Goal: Transaction & Acquisition: Purchase product/service

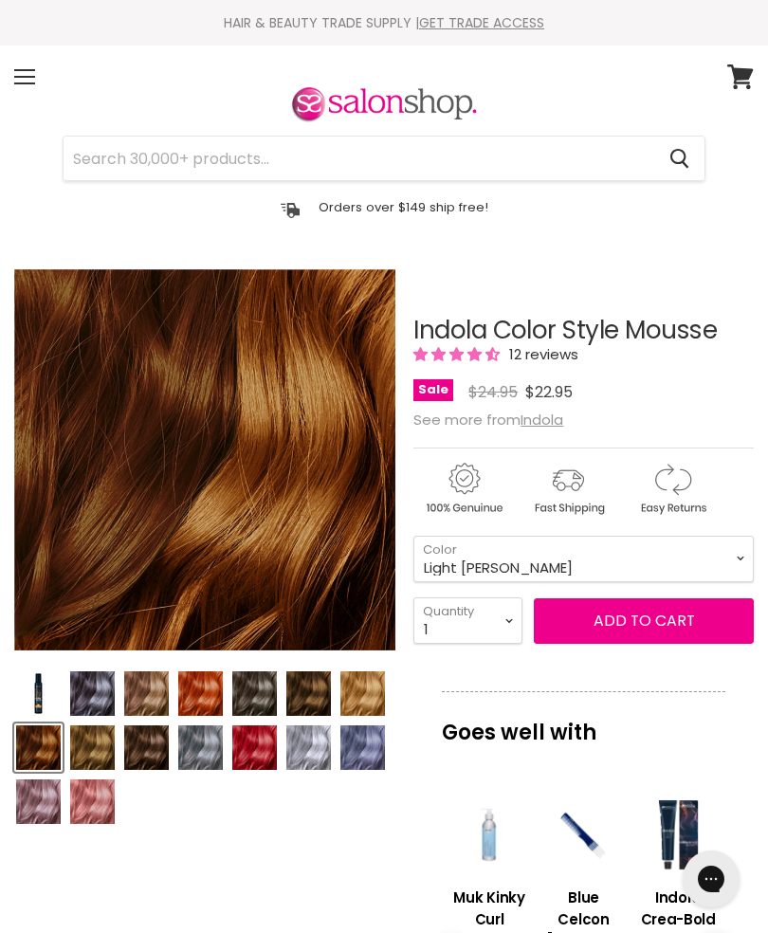
click at [154, 754] on img "Product thumbnails" at bounding box center [146, 747] width 45 height 45
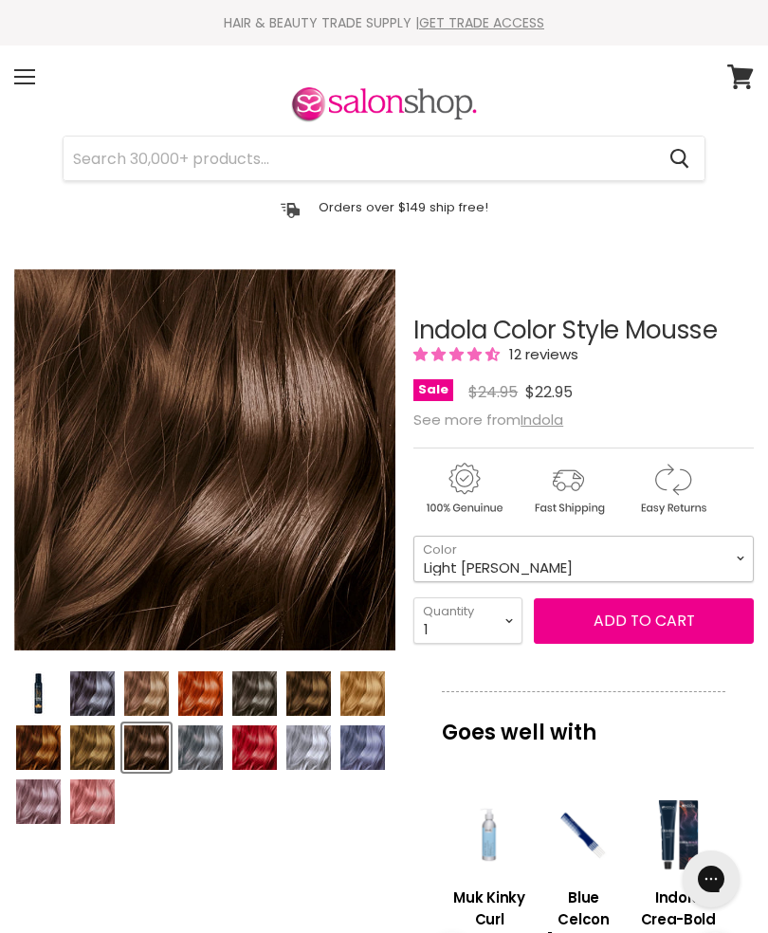
click at [717, 563] on select "Beige Blonde Honey Blonde Medium Blonde Dark Blonde Medium Brown Strawberry Ros…" at bounding box center [583, 559] width 340 height 46
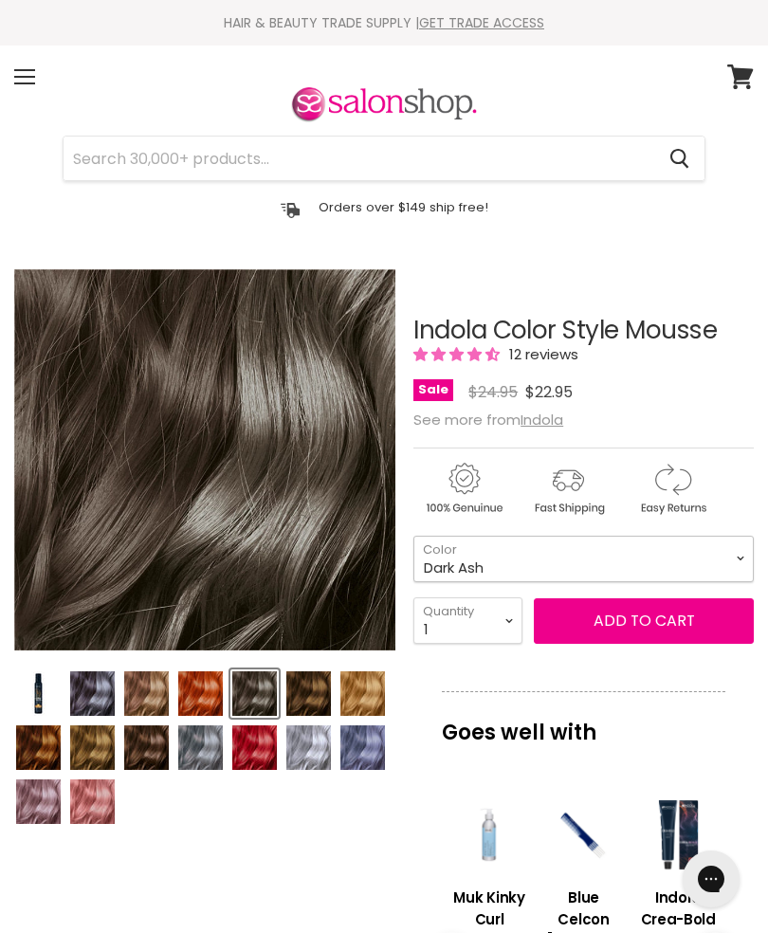
click at [733, 568] on select "Beige Blonde Honey Blonde Medium Blonde Dark Blonde Medium Brown Strawberry Ros…" at bounding box center [583, 559] width 340 height 46
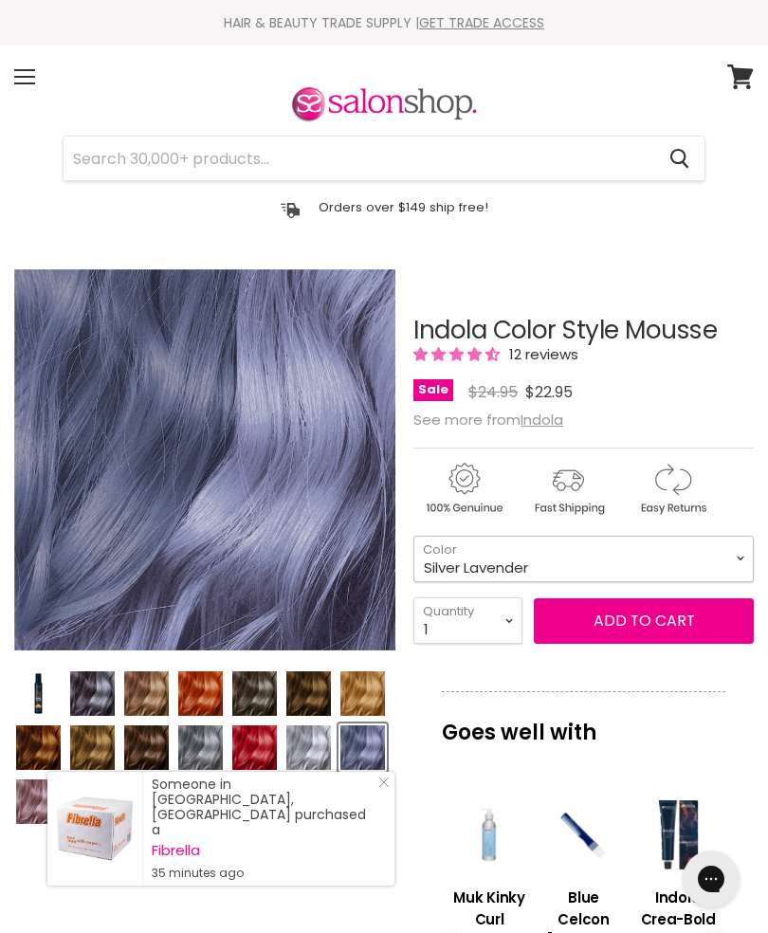
click at [729, 560] on select "Beige Blonde Honey Blonde Medium Blonde Dark Blonde Medium Brown Strawberry Ros…" at bounding box center [583, 559] width 340 height 46
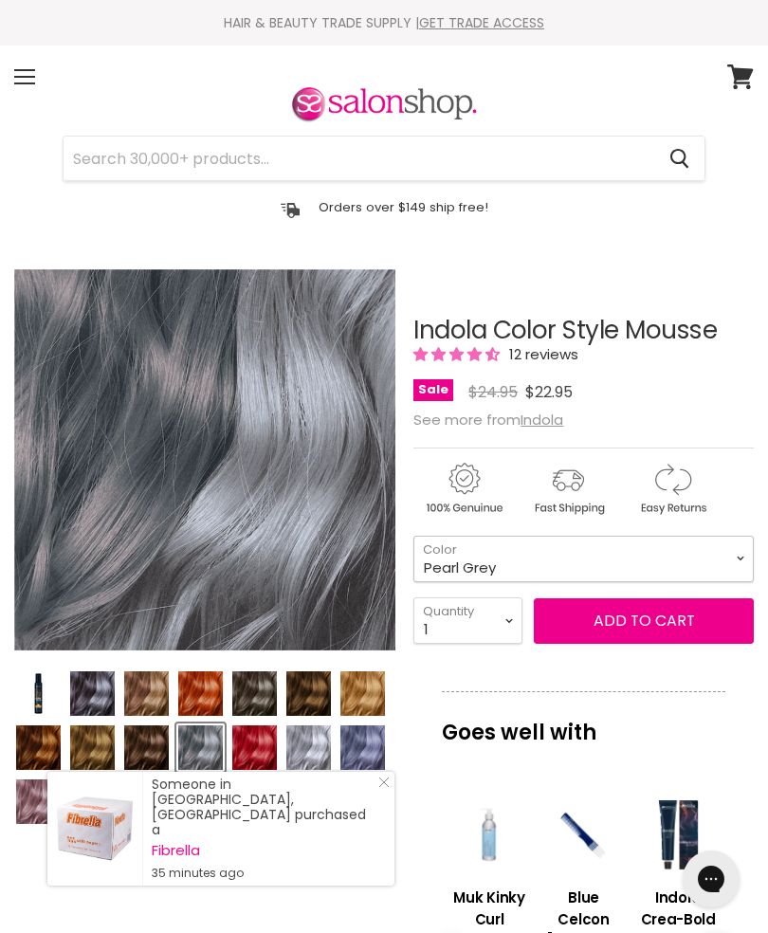
click at [720, 567] on select "Beige Blonde Honey Blonde Medium Blonde Dark Blonde Medium Brown Strawberry Ros…" at bounding box center [583, 559] width 340 height 46
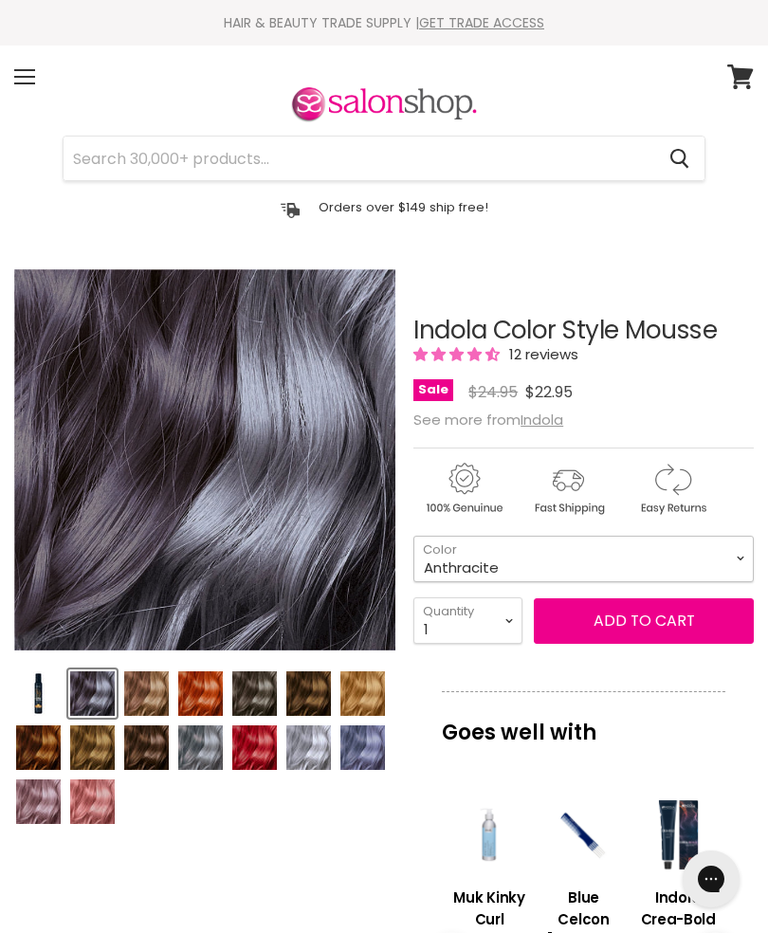
click at [737, 553] on select "Beige Blonde Honey Blonde Medium Blonde Dark Blonde Medium Brown Strawberry Ros…" at bounding box center [583, 559] width 340 height 46
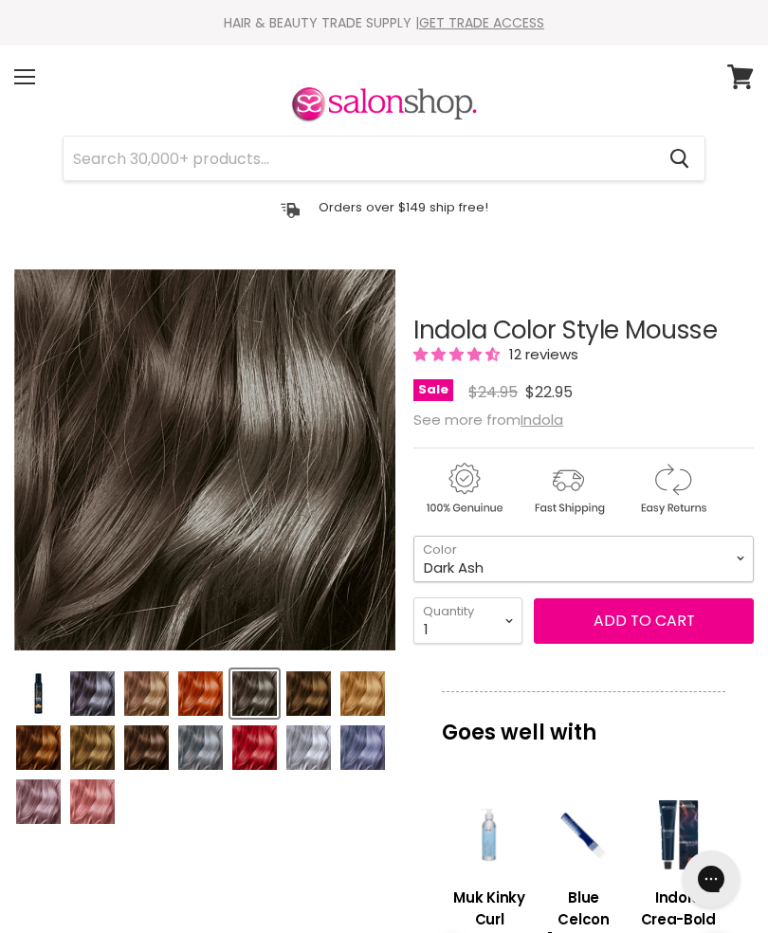
click at [730, 561] on select "Beige Blonde Honey Blonde Medium Blonde Dark Blonde Medium Brown Strawberry Ros…" at bounding box center [583, 559] width 340 height 46
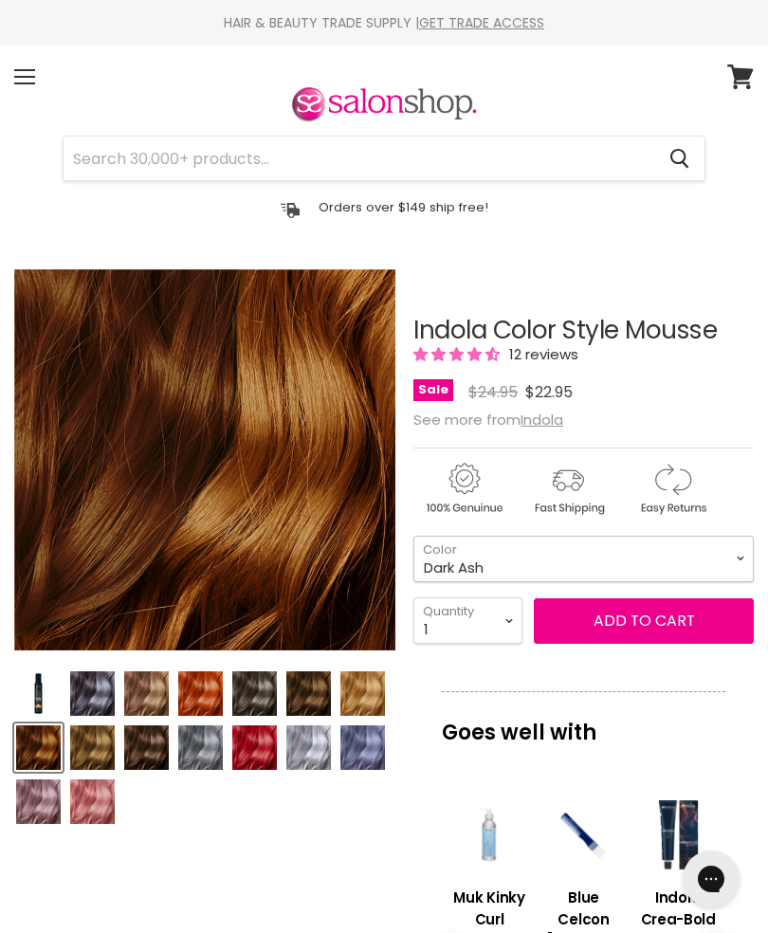
click at [753, 554] on select "Beige Blonde Honey Blonde Medium Blonde Dark Blonde Medium Brown Strawberry Ros…" at bounding box center [583, 559] width 340 height 46
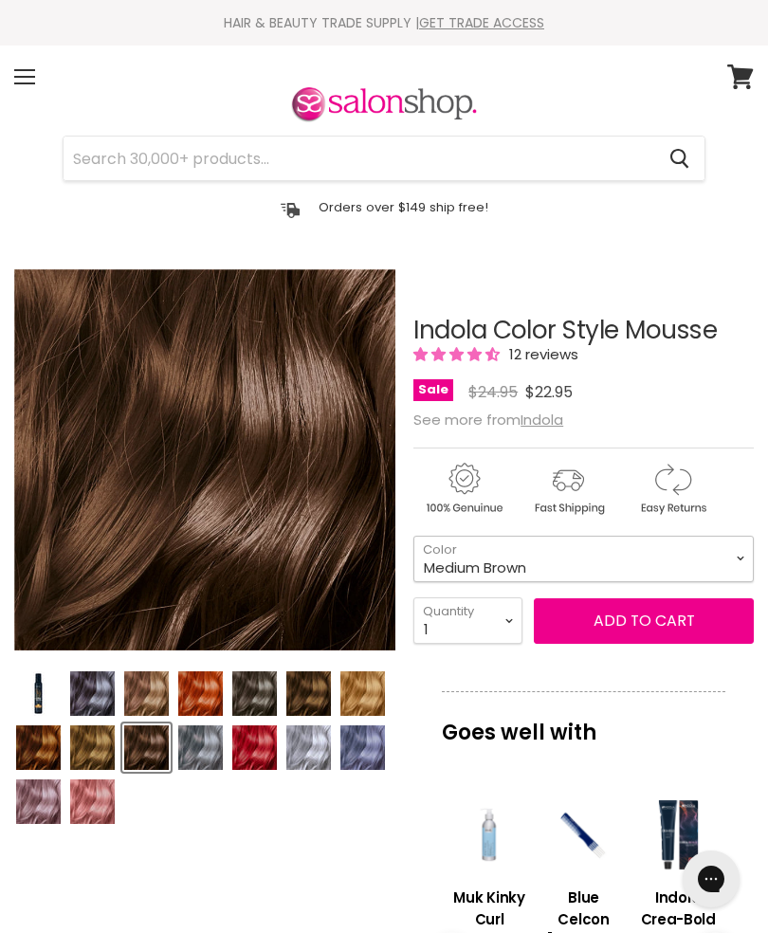
click at [742, 556] on select "Beige Blonde Honey Blonde Medium Blonde Dark Blonde Medium Brown Strawberry Ros…" at bounding box center [583, 559] width 340 height 46
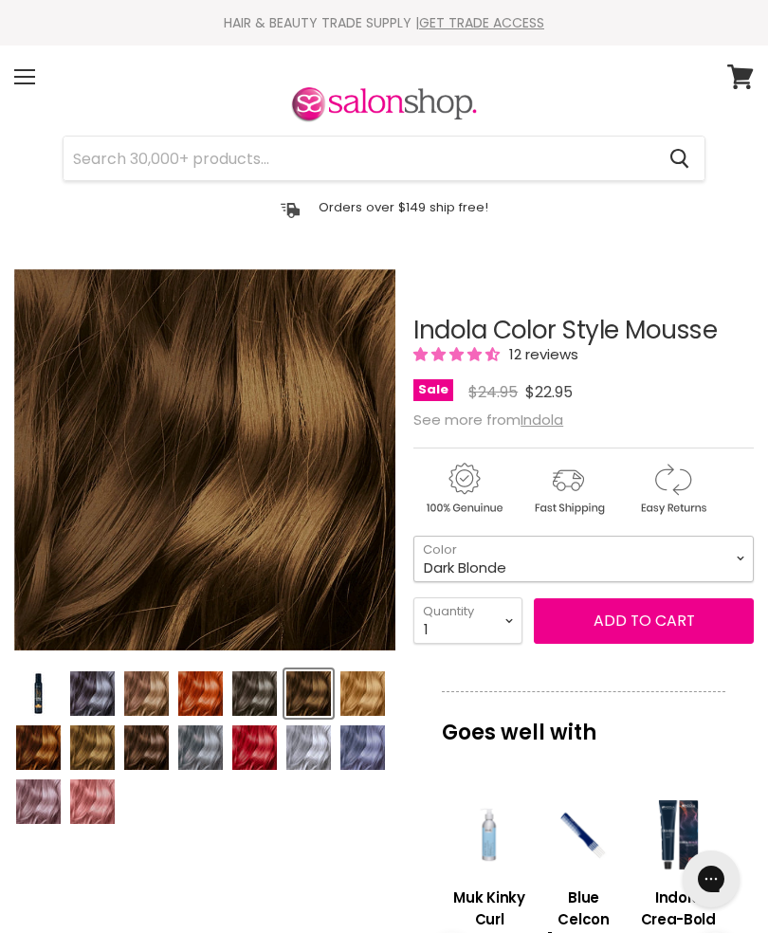
click at [744, 560] on select "Beige Blonde Honey Blonde Medium Blonde Dark Blonde Medium Brown Strawberry Ros…" at bounding box center [583, 559] width 340 height 46
click at [731, 554] on select "Beige Blonde Honey Blonde Medium Blonde Dark Blonde Medium Brown Strawberry Ros…" at bounding box center [583, 559] width 340 height 46
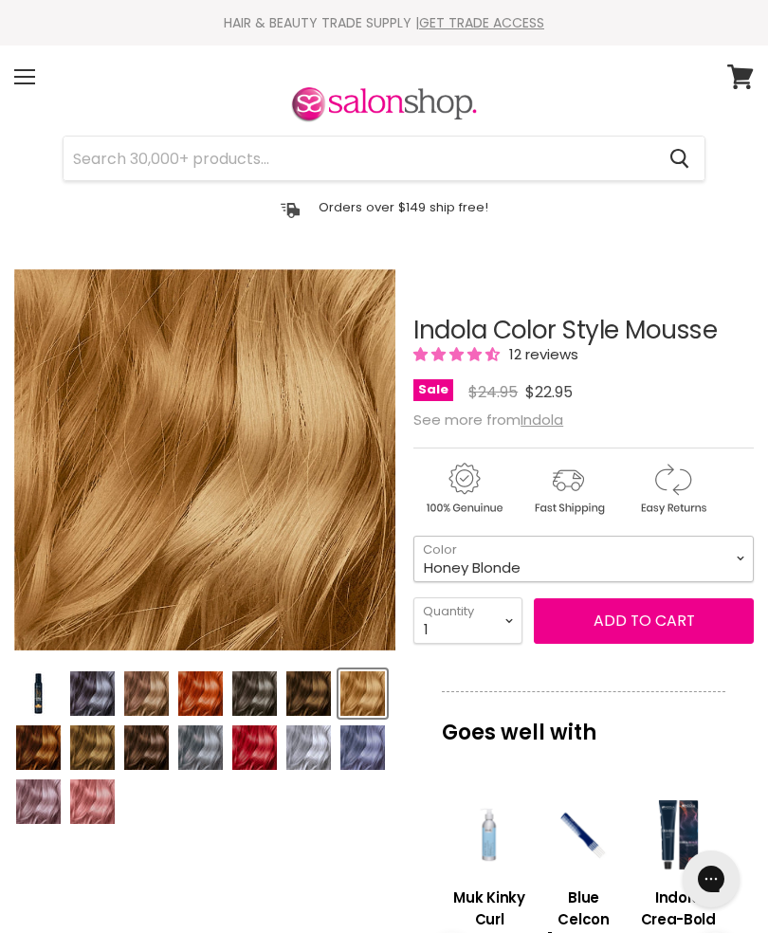
click at [740, 561] on select "Beige Blonde Honey Blonde Medium Blonde Dark Blonde Medium Brown Strawberry Ros…" at bounding box center [583, 559] width 340 height 46
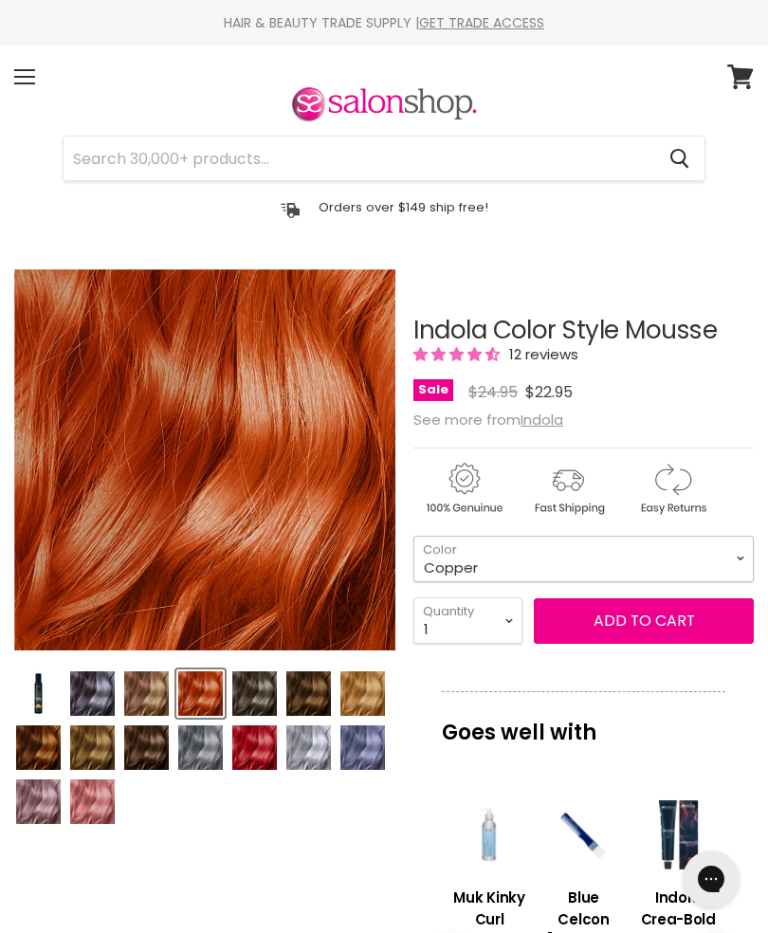
click at [753, 559] on select "Beige Blonde Honey Blonde Medium Blonde Dark Blonde Medium Brown Strawberry Ros…" at bounding box center [583, 559] width 340 height 46
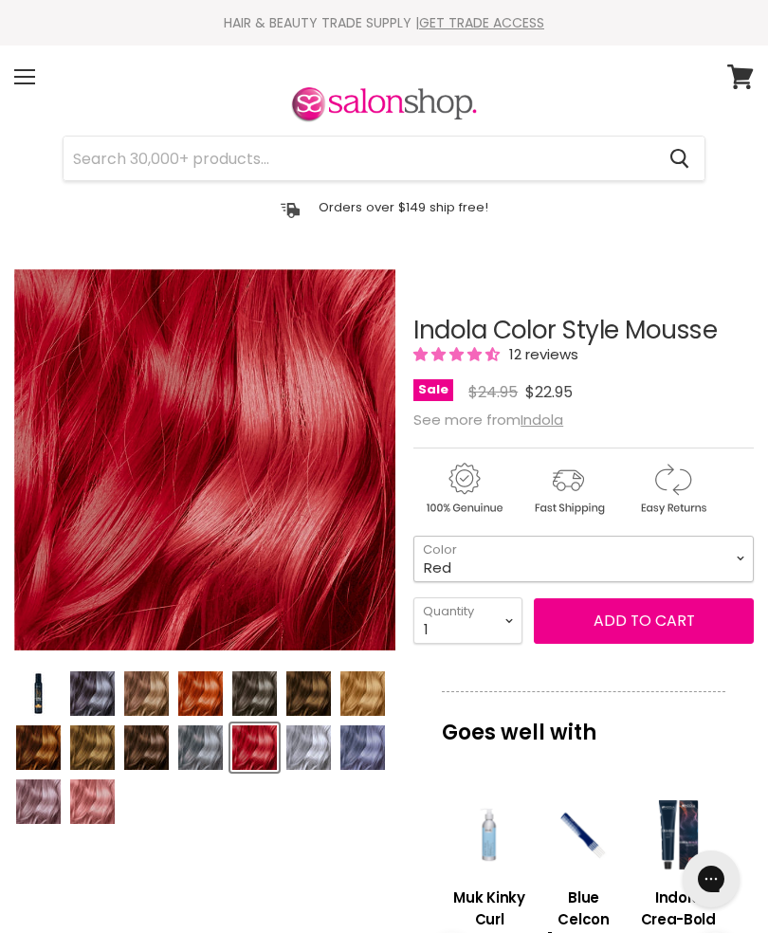
click at [739, 563] on select "Beige Blonde Honey Blonde Medium Blonde Dark Blonde Medium Brown Strawberry Ros…" at bounding box center [583, 559] width 340 height 46
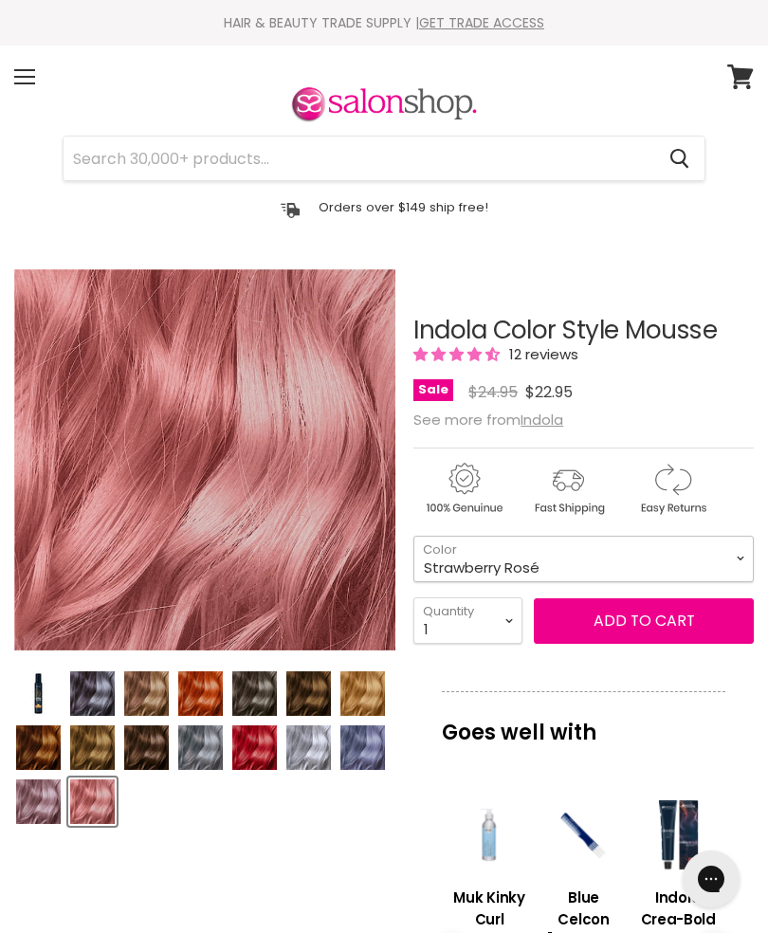
click at [739, 556] on select "Beige Blonde Honey Blonde Medium Blonde Dark Blonde Medium Brown Strawberry Ros…" at bounding box center [583, 559] width 340 height 46
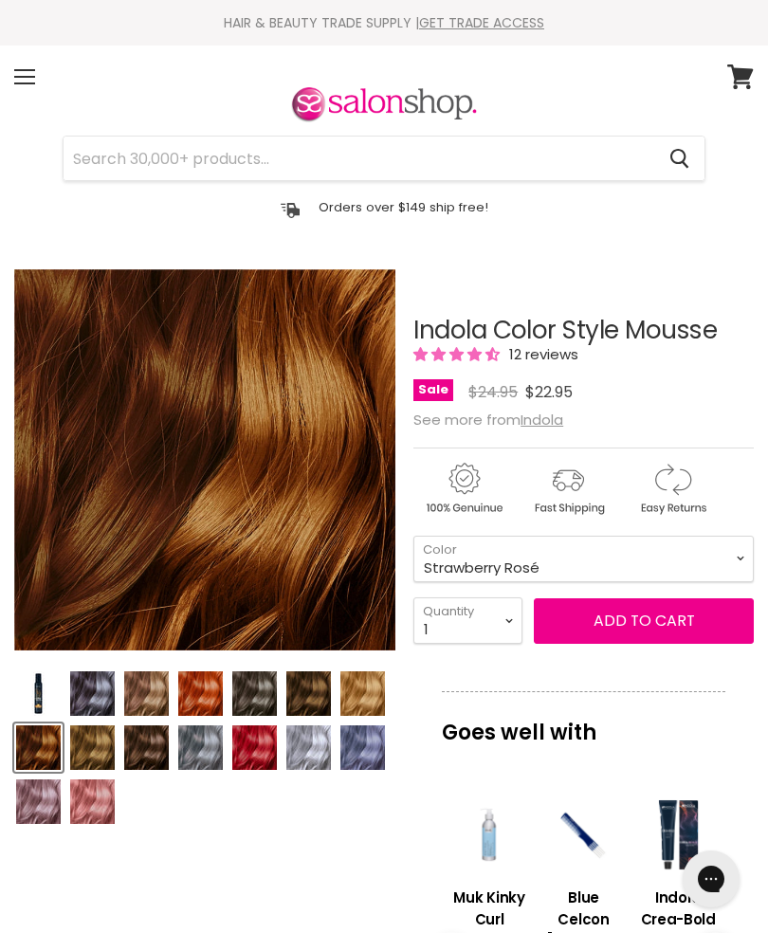
click at [157, 752] on img "Product thumbnails" at bounding box center [146, 747] width 45 height 45
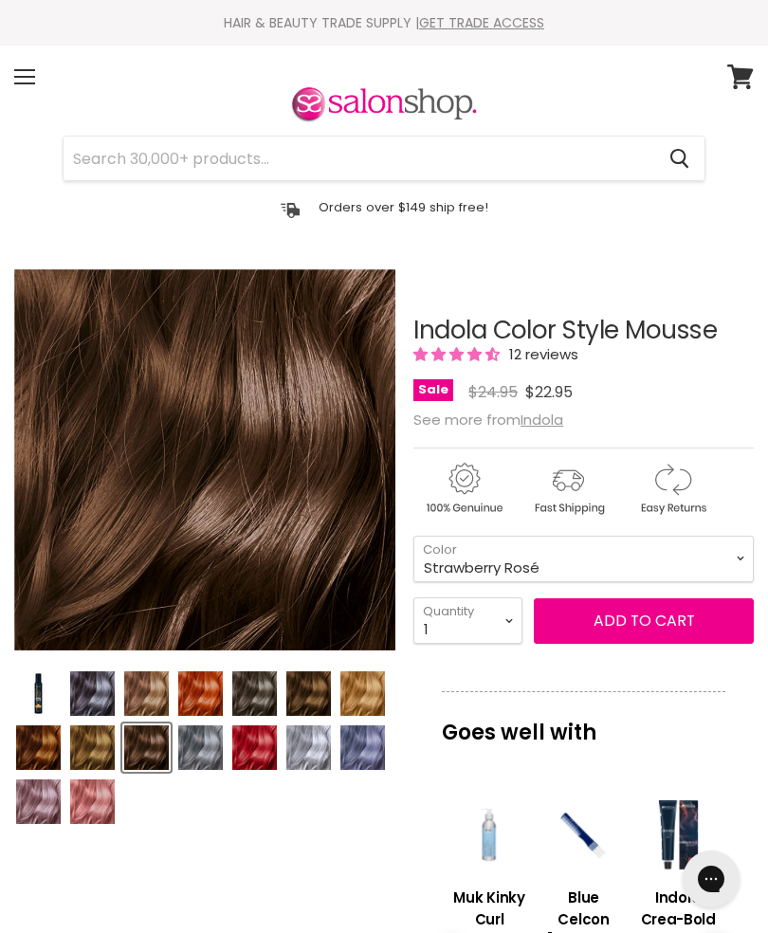
click at [153, 753] on img "Product thumbnails" at bounding box center [146, 747] width 45 height 45
click at [153, 757] on img "Product thumbnails" at bounding box center [146, 747] width 45 height 45
click at [731, 563] on select "Beige Blonde Honey Blonde Medium Blonde Dark Blonde Medium Brown Strawberry Ros…" at bounding box center [583, 559] width 340 height 46
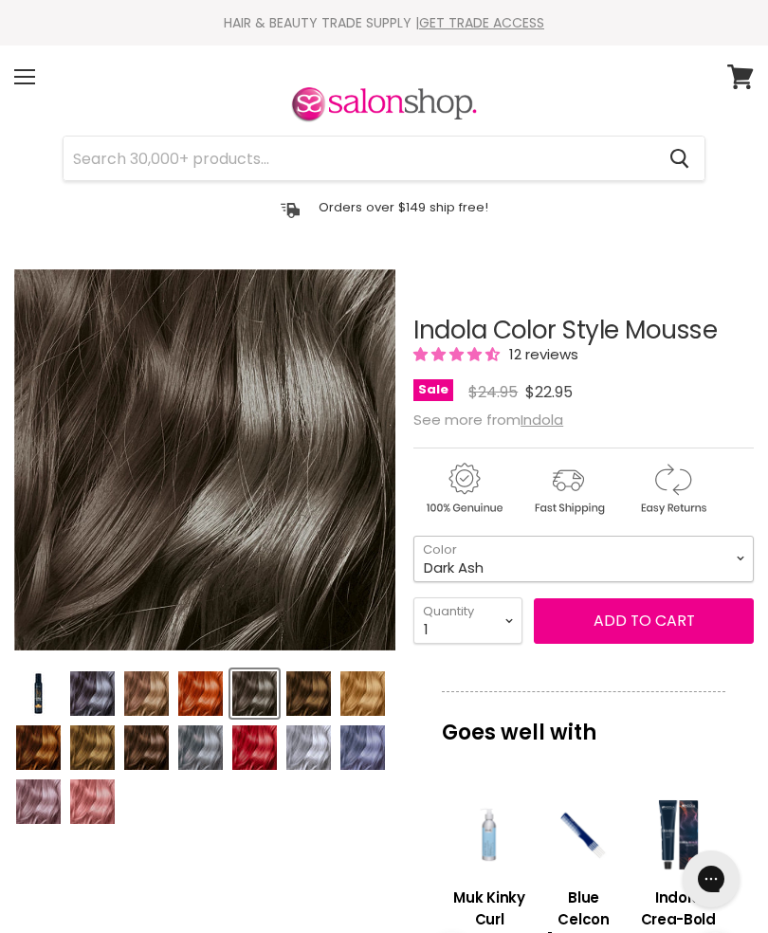
click at [733, 564] on select "Beige Blonde Honey Blonde Medium Blonde Dark Blonde Medium Brown Strawberry Ros…" at bounding box center [583, 559] width 340 height 46
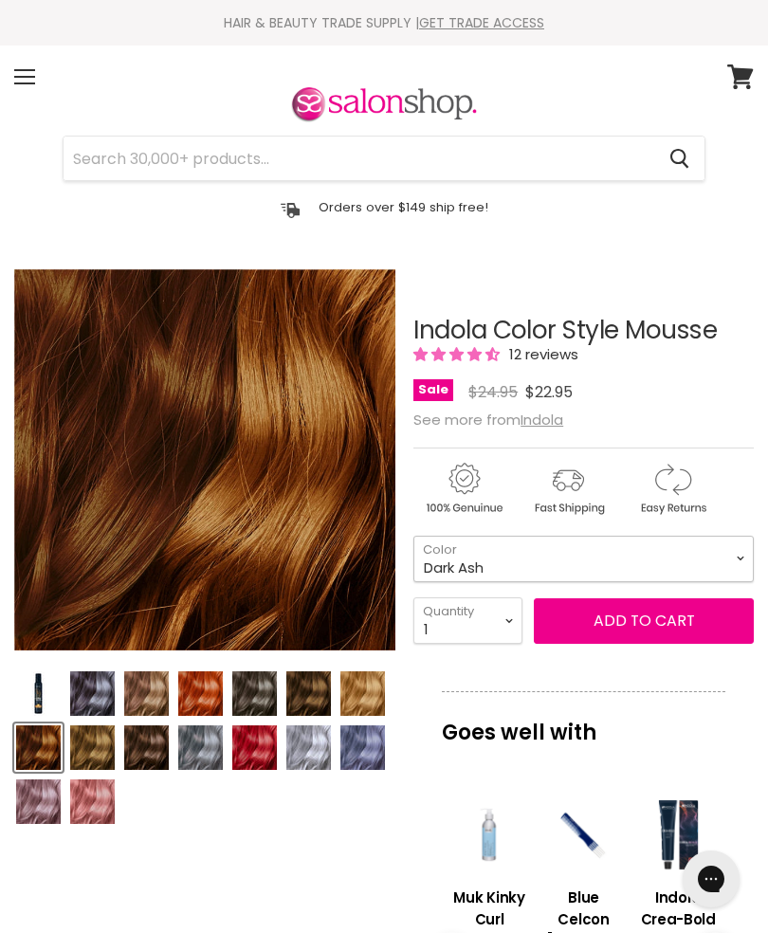
click at [739, 555] on select "Beige Blonde Honey Blonde Medium Blonde Dark Blonde Medium Brown Strawberry Ros…" at bounding box center [583, 559] width 340 height 46
select select "Medium Brown"
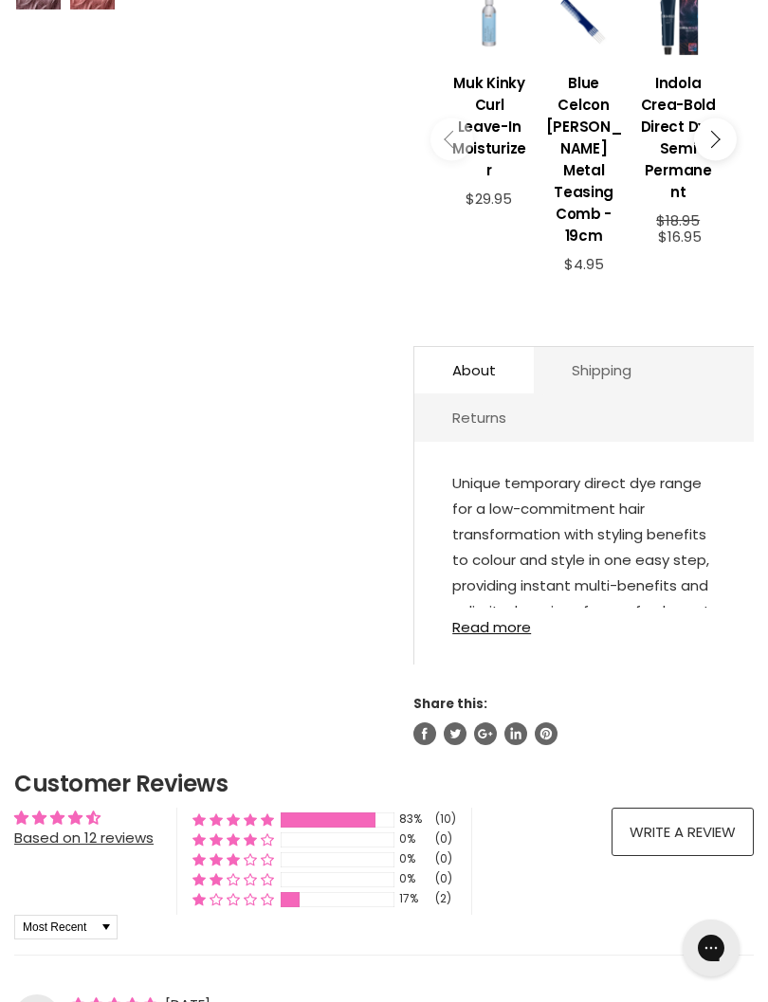
scroll to position [841, 0]
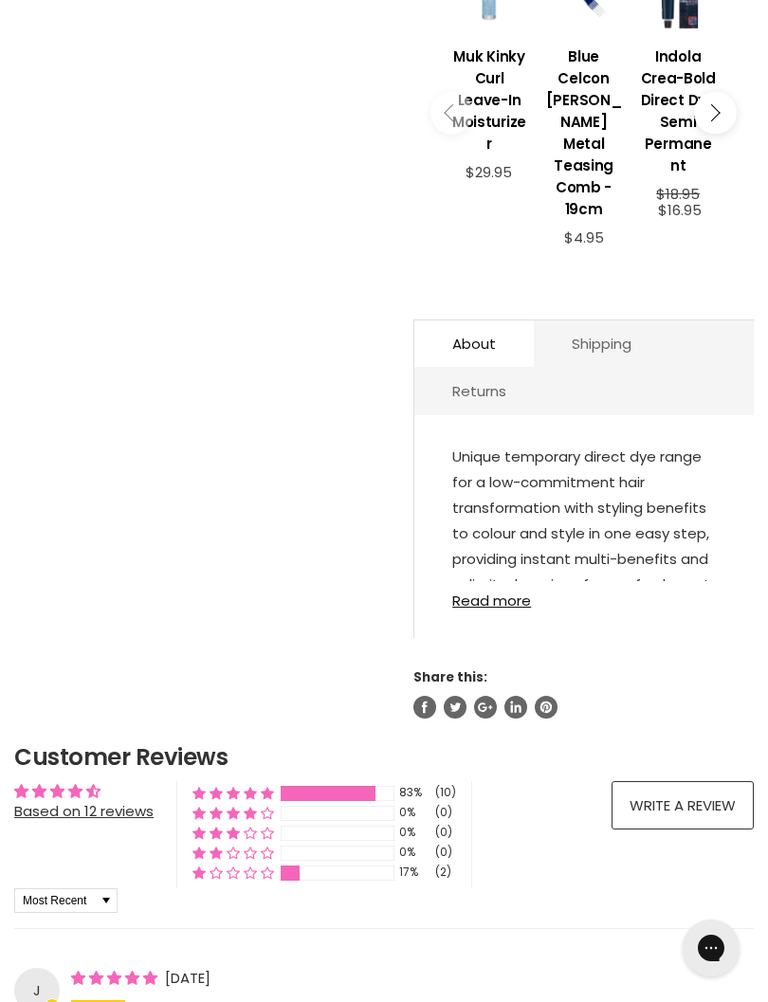
click at [513, 597] on link "Read more" at bounding box center [584, 594] width 264 height 27
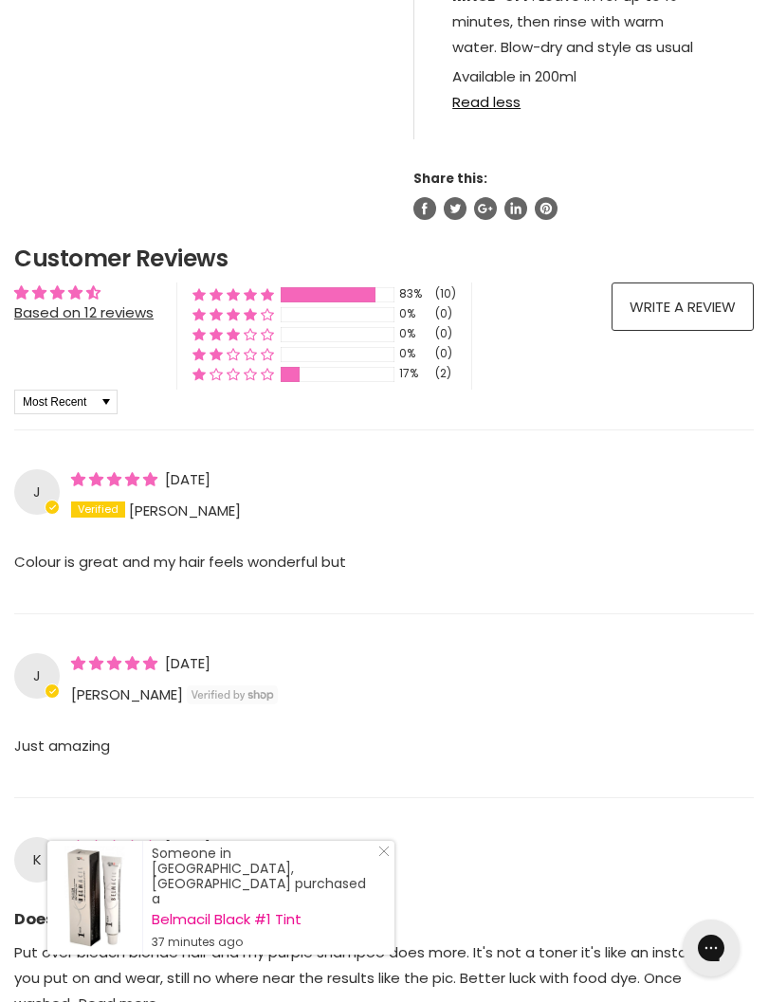
scroll to position [2154, 0]
click at [372, 562] on p "Colour is great and my hair feels wonderful but" at bounding box center [383, 572] width 739 height 49
click at [338, 553] on p "Colour is great and my hair feels wonderful but" at bounding box center [383, 572] width 739 height 49
click at [204, 476] on span "[DATE]" at bounding box center [188, 478] width 46 height 20
click at [301, 554] on p "Colour is great and my hair feels wonderful but" at bounding box center [383, 572] width 739 height 49
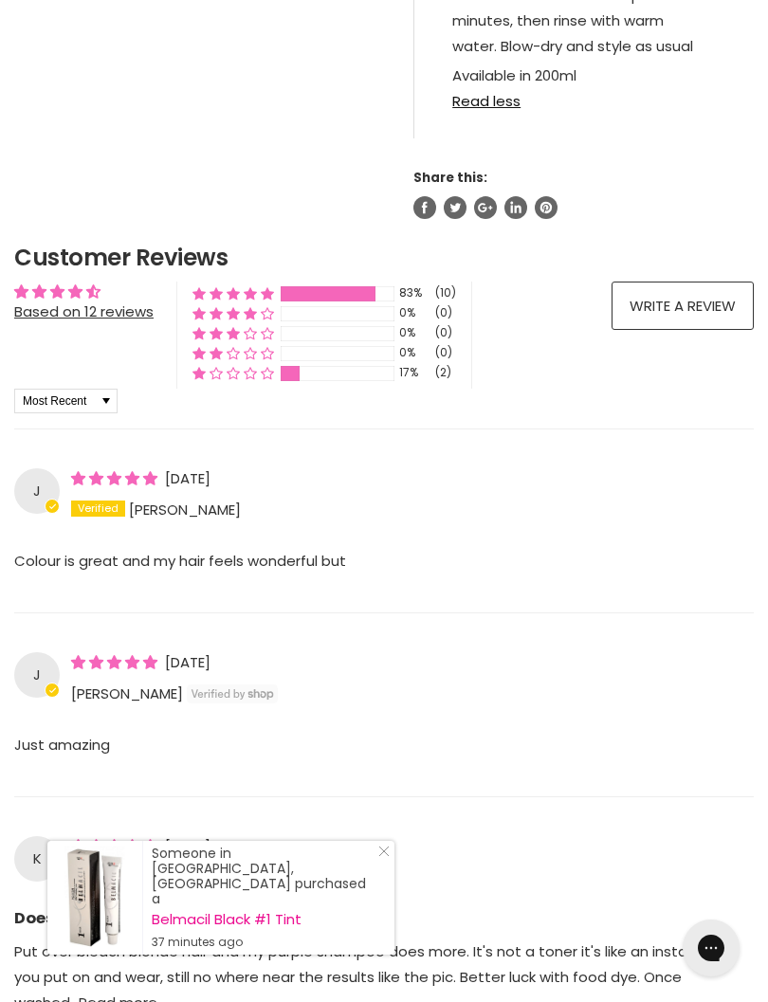
click at [161, 469] on span "5 star review" at bounding box center [116, 478] width 90 height 20
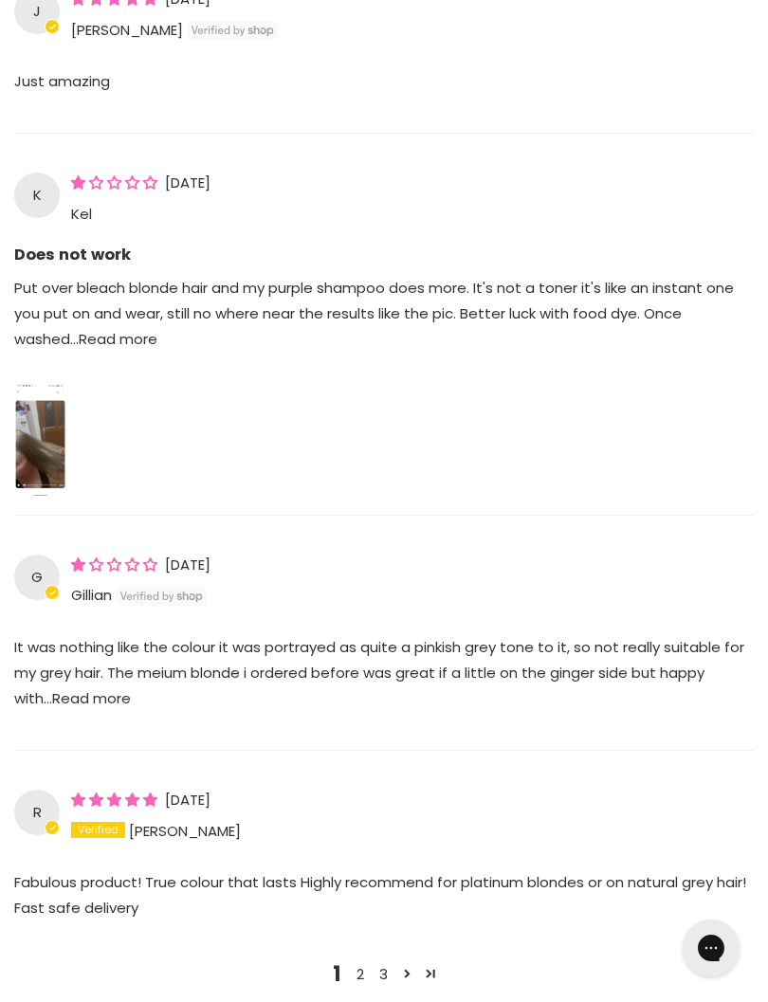
scroll to position [2819, 0]
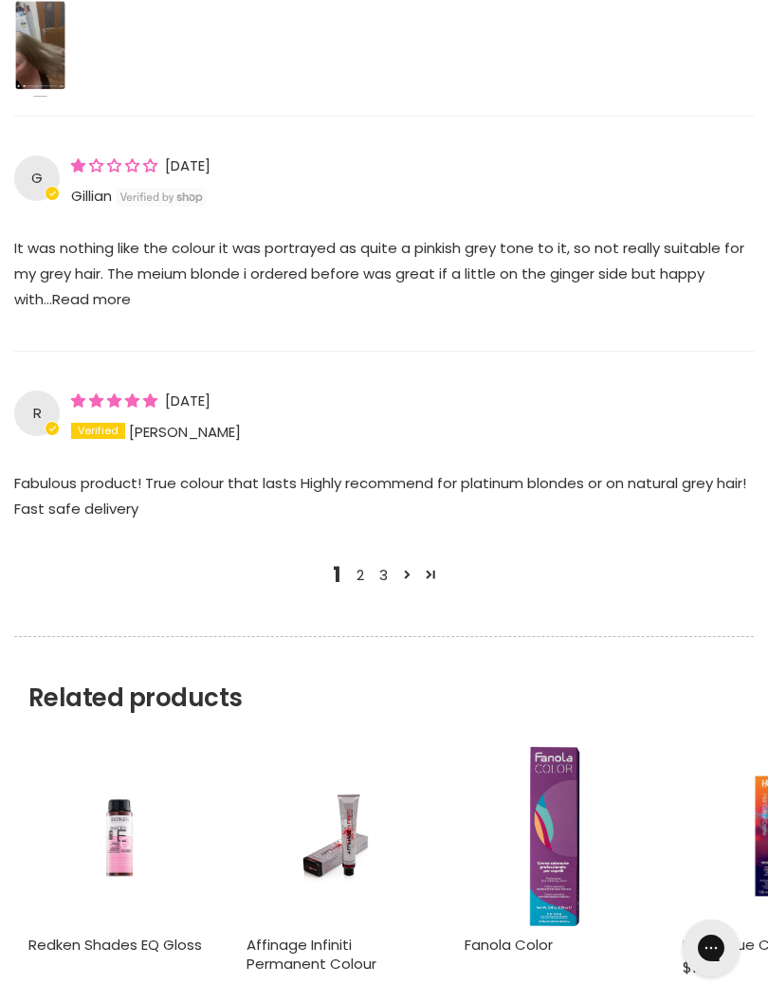
click at [364, 570] on link "2" at bounding box center [360, 575] width 23 height 22
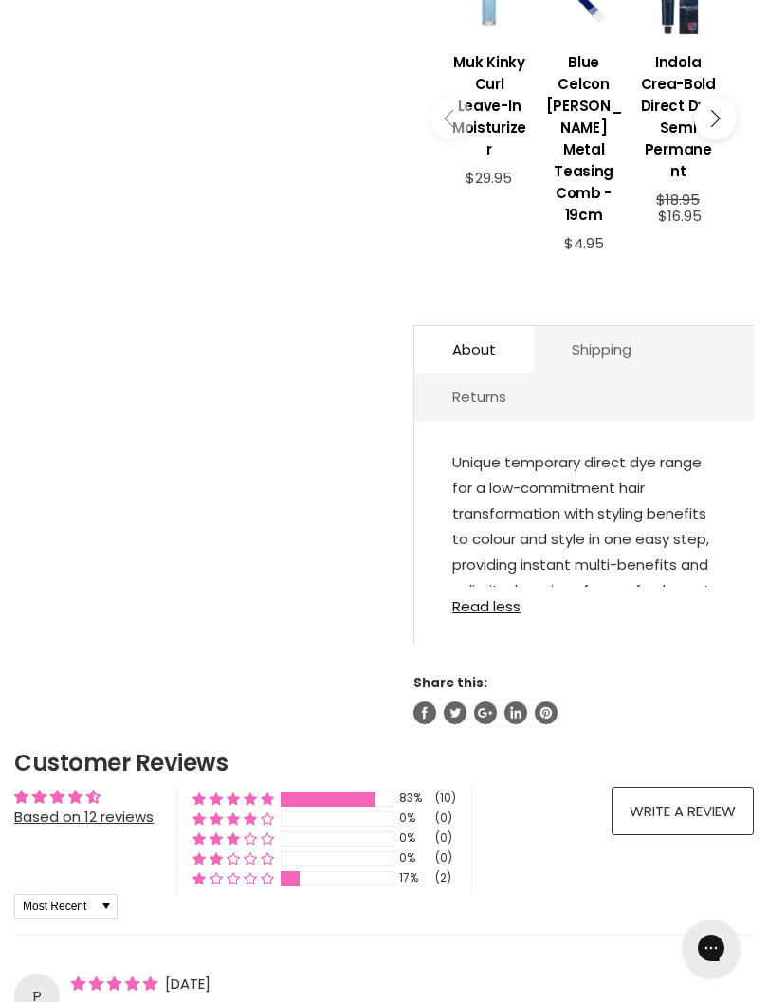
scroll to position [883, 0]
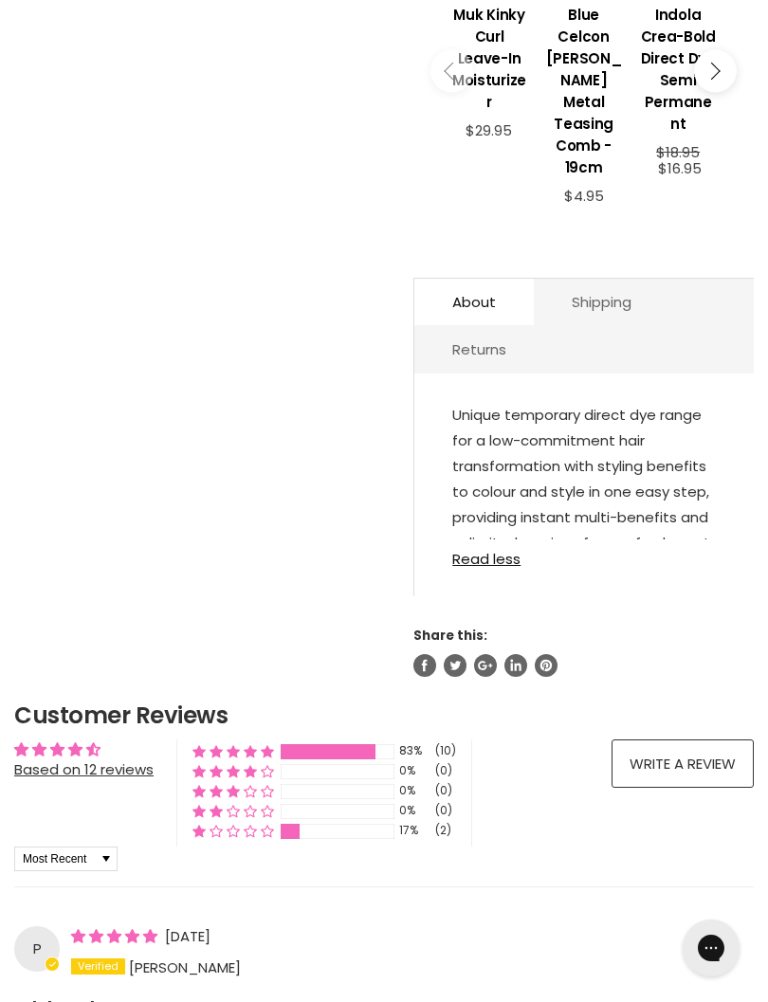
click at [501, 558] on link "Read less" at bounding box center [584, 552] width 264 height 27
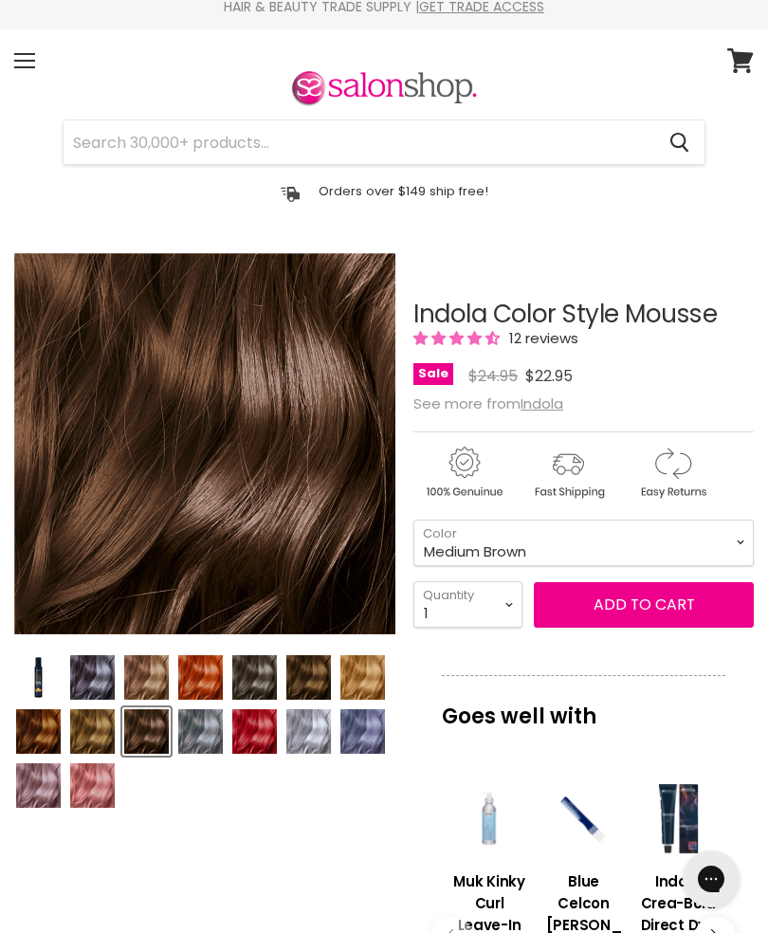
scroll to position [0, 0]
